Goal: Transaction & Acquisition: Download file/media

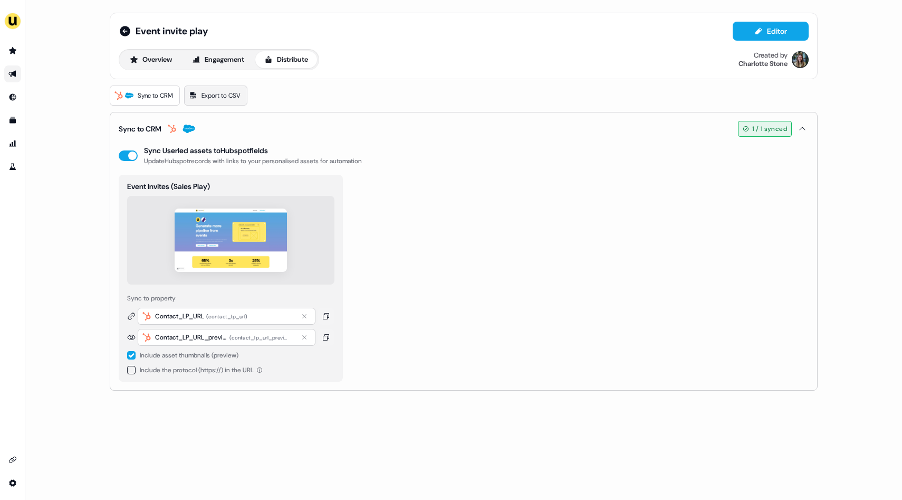
click at [224, 97] on span "Export to CSV" at bounding box center [221, 95] width 39 height 11
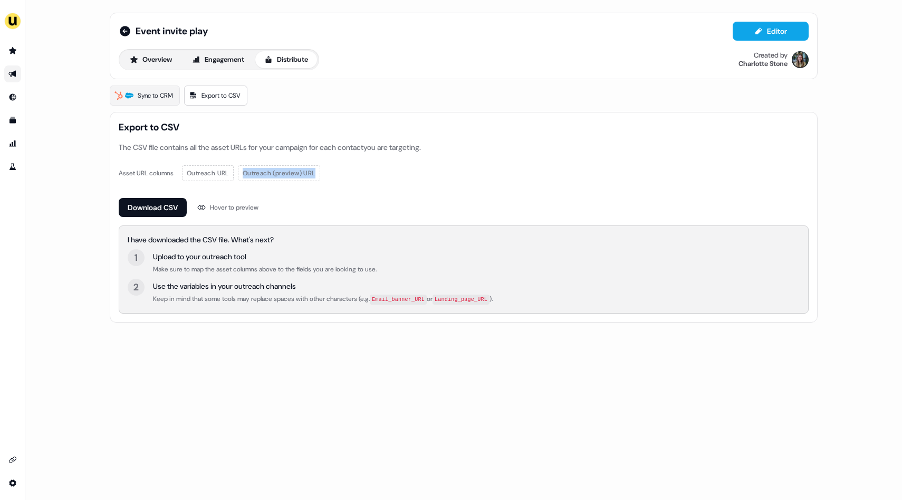
drag, startPoint x: 328, startPoint y: 173, endPoint x: 232, endPoint y: 172, distance: 96.6
click at [232, 172] on div "Outreach URL Outreach (preview) URL" at bounding box center [251, 173] width 147 height 33
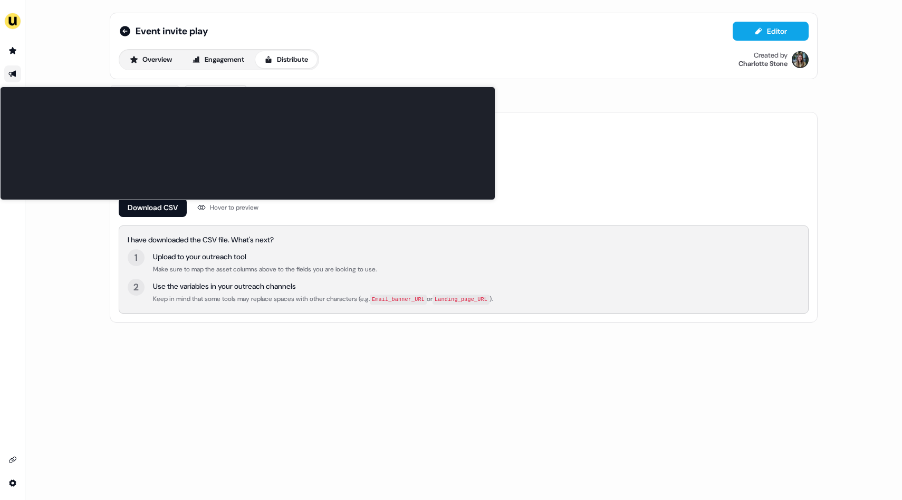
click at [213, 207] on div "Hover to preview" at bounding box center [234, 207] width 49 height 11
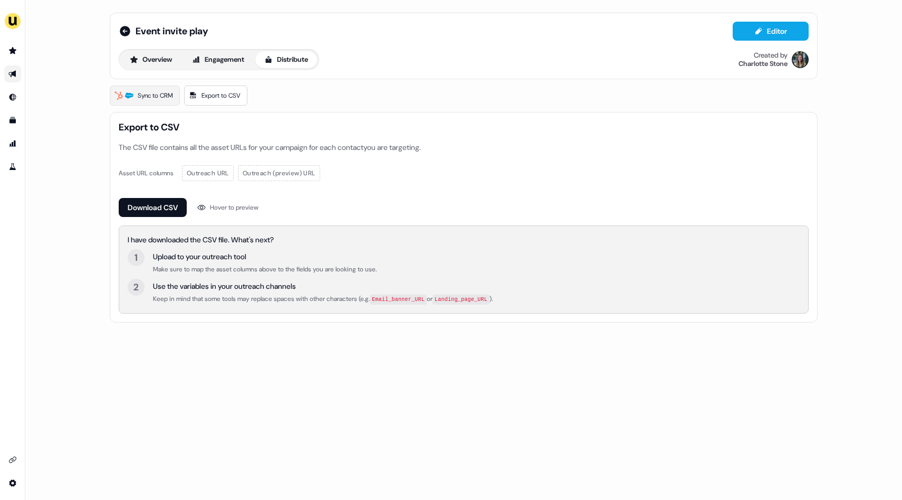
click at [230, 207] on div "Hover to preview" at bounding box center [234, 207] width 49 height 11
click at [239, 203] on div "Hover to preview" at bounding box center [234, 207] width 49 height 11
click at [239, 204] on div "Hover to preview" at bounding box center [234, 207] width 49 height 11
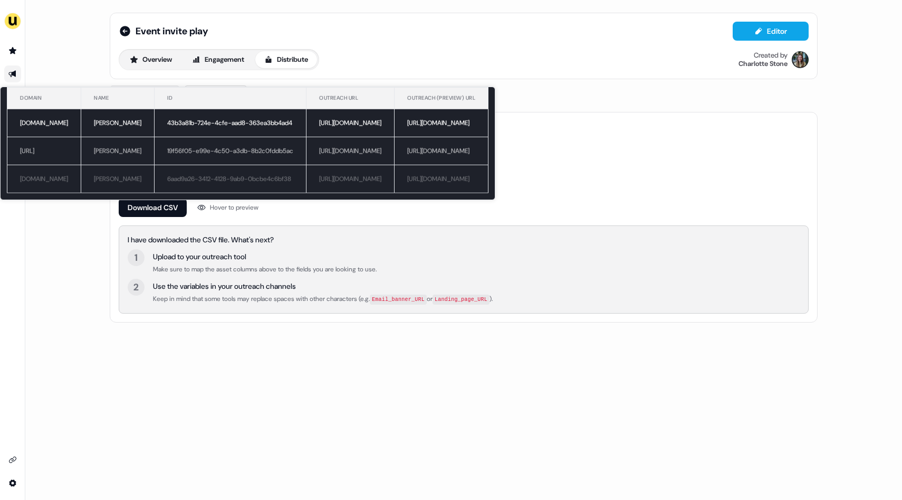
click at [236, 208] on div "Hover to preview" at bounding box center [234, 207] width 49 height 11
